Goal: Find specific page/section: Find specific page/section

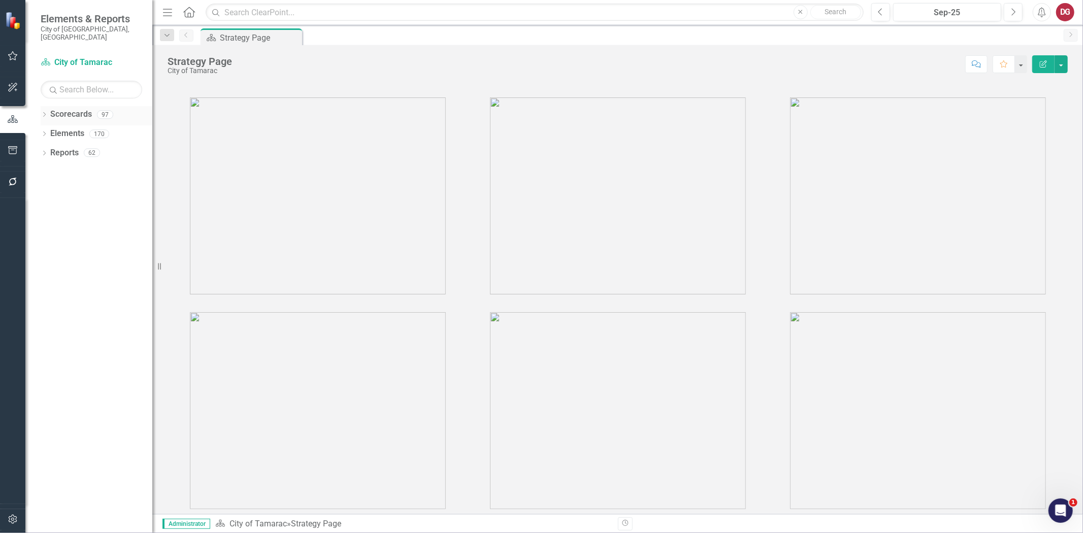
click at [44, 113] on icon "Dropdown" at bounding box center [44, 116] width 7 height 6
click at [52, 130] on icon "Dropdown" at bounding box center [50, 133] width 8 height 6
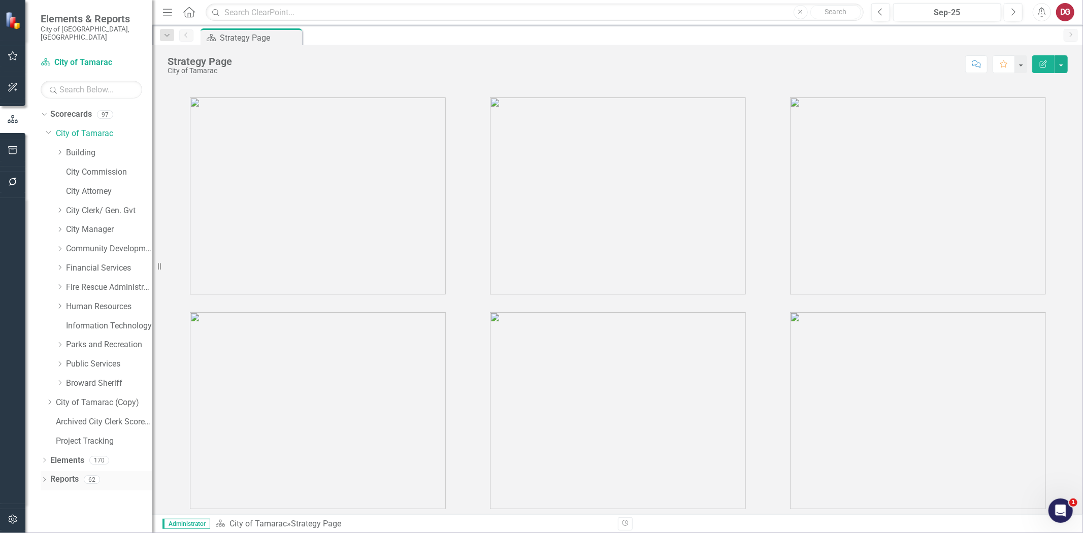
click at [48, 471] on div "Dropdown Reports 62" at bounding box center [97, 480] width 112 height 19
click at [43, 478] on icon "Dropdown" at bounding box center [44, 481] width 7 height 6
click at [61, 474] on link "Reports" at bounding box center [64, 480] width 28 height 12
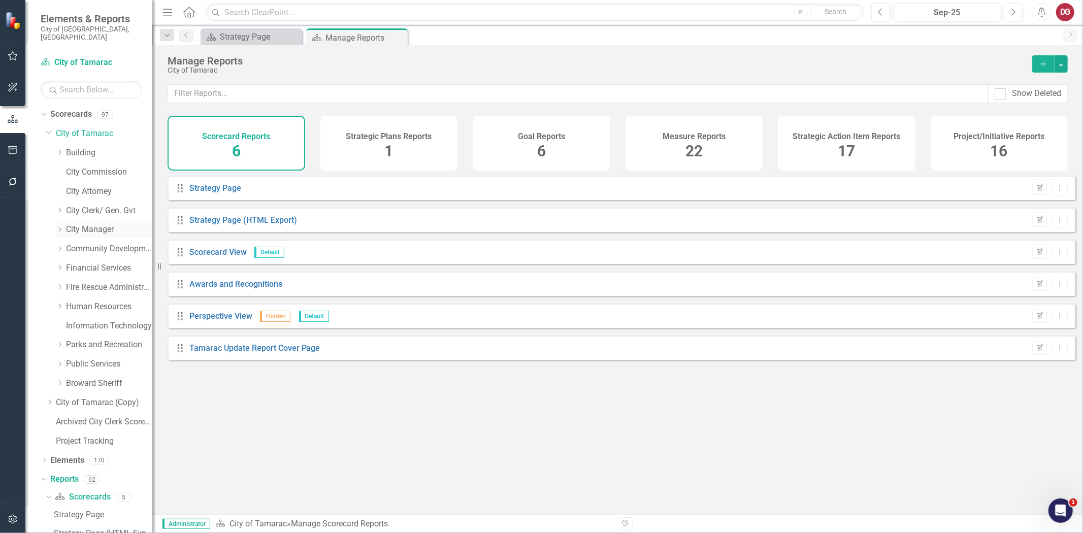
click at [85, 224] on link "City Manager" at bounding box center [109, 230] width 86 height 12
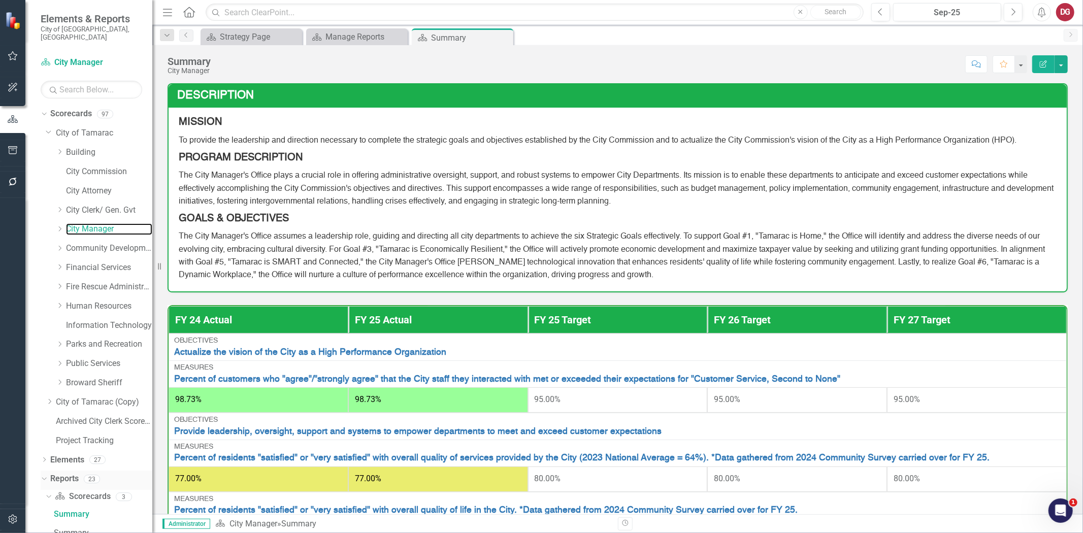
scroll to position [133, 0]
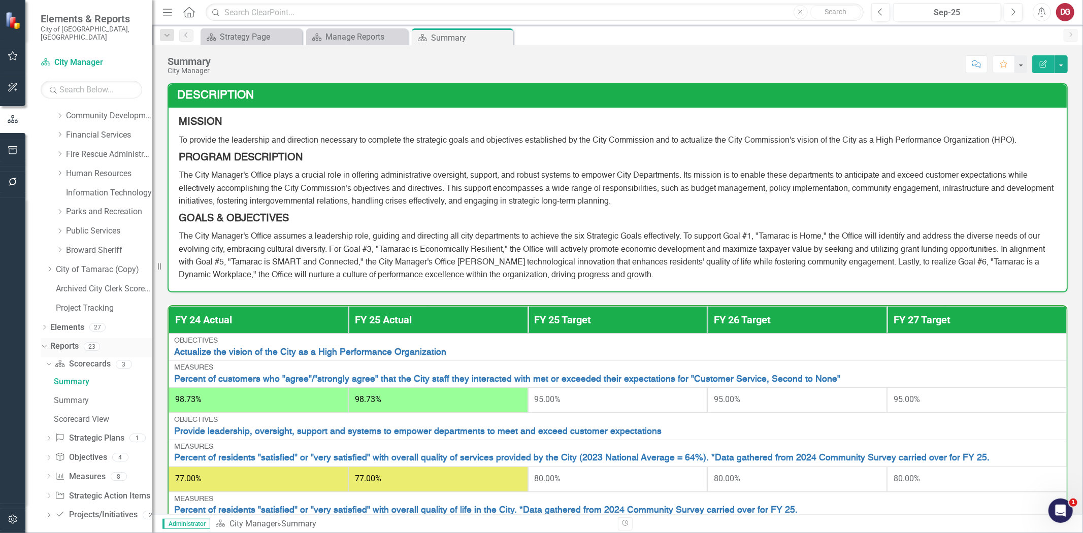
click at [74, 341] on link "Reports" at bounding box center [64, 347] width 28 height 12
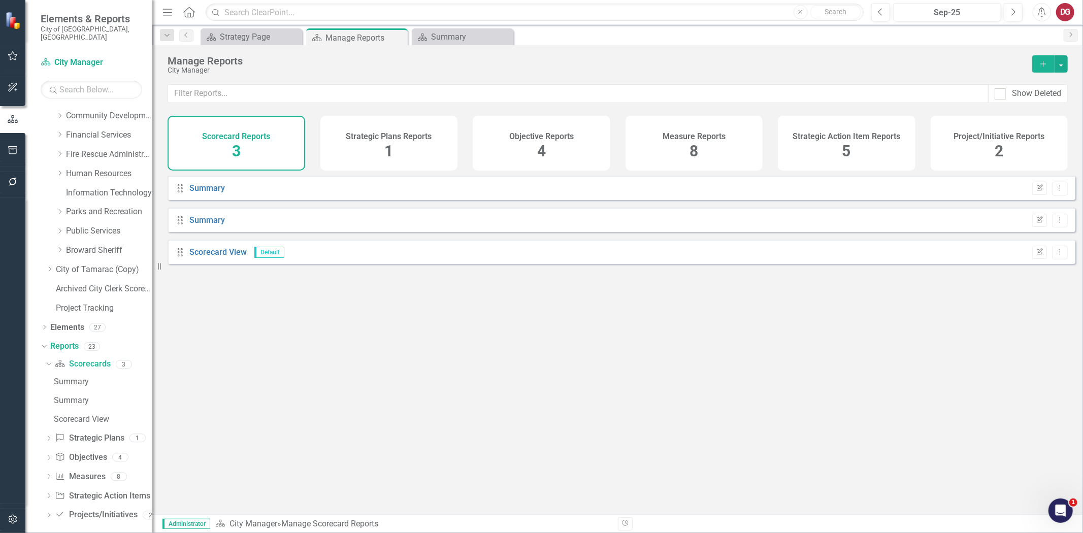
click at [992, 144] on div "Project/Initiative Reports 2" at bounding box center [1000, 143] width 138 height 55
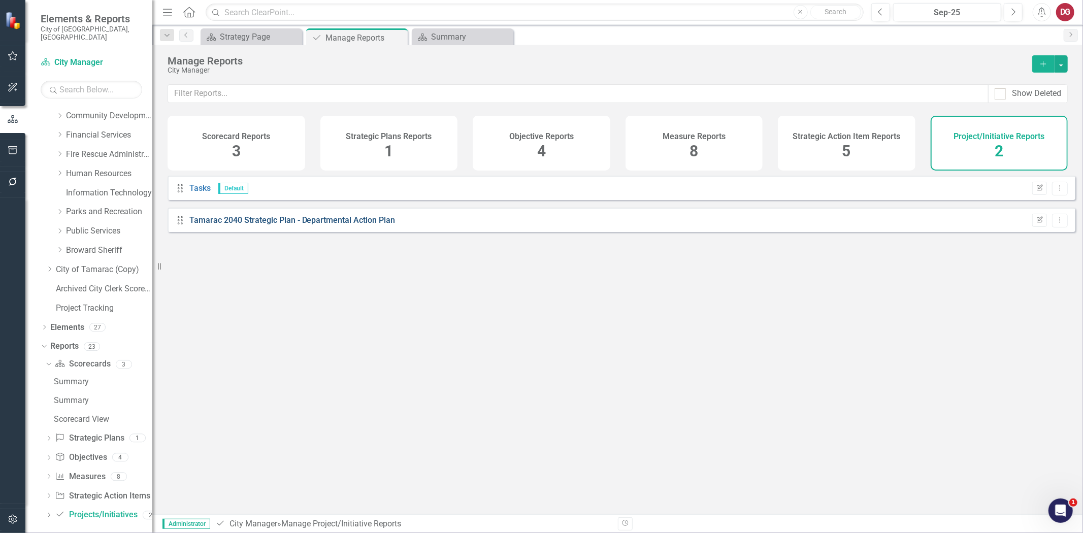
click at [304, 225] on link "Tamarac 2040 Strategic Plan - Departmental Action Plan" at bounding box center [292, 220] width 206 height 10
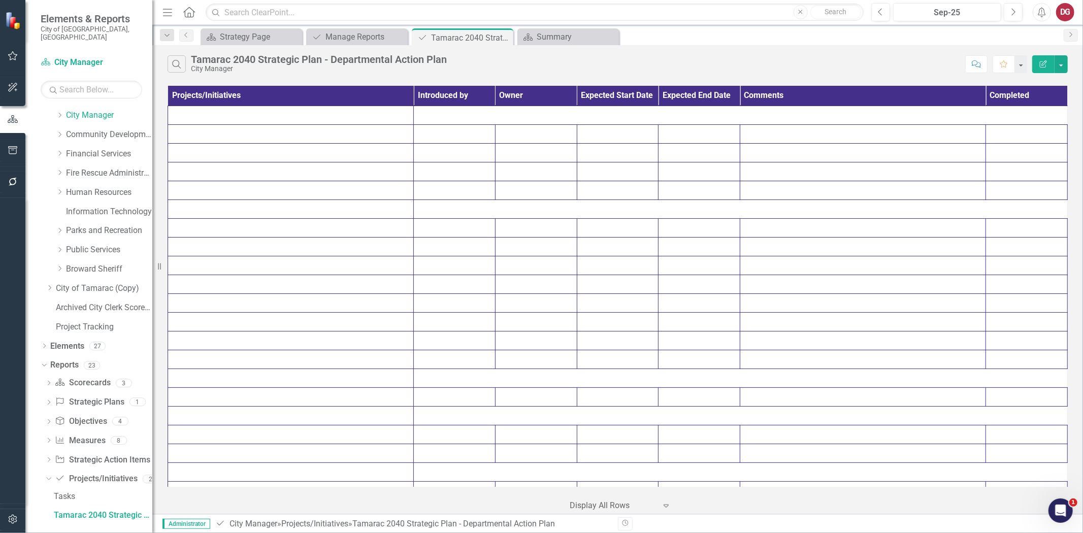
scroll to position [97, 0]
